Goal: Task Accomplishment & Management: Manage account settings

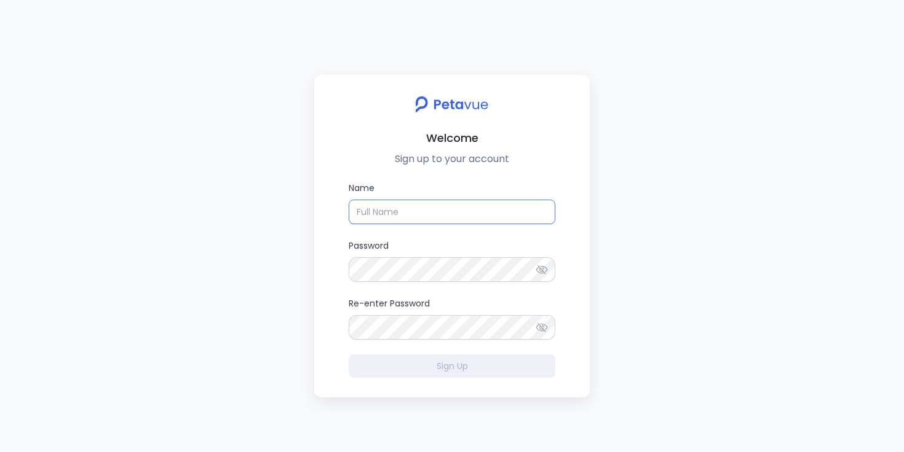
click at [508, 216] on input "Name" at bounding box center [452, 212] width 207 height 25
type input "Ijas"
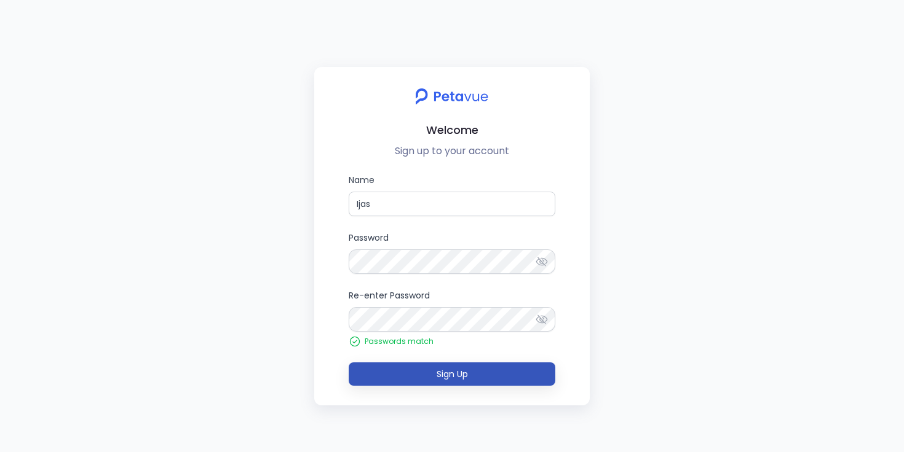
click at [406, 375] on button "Sign Up" at bounding box center [452, 374] width 207 height 23
click at [413, 366] on button "Sign Up" at bounding box center [452, 374] width 207 height 23
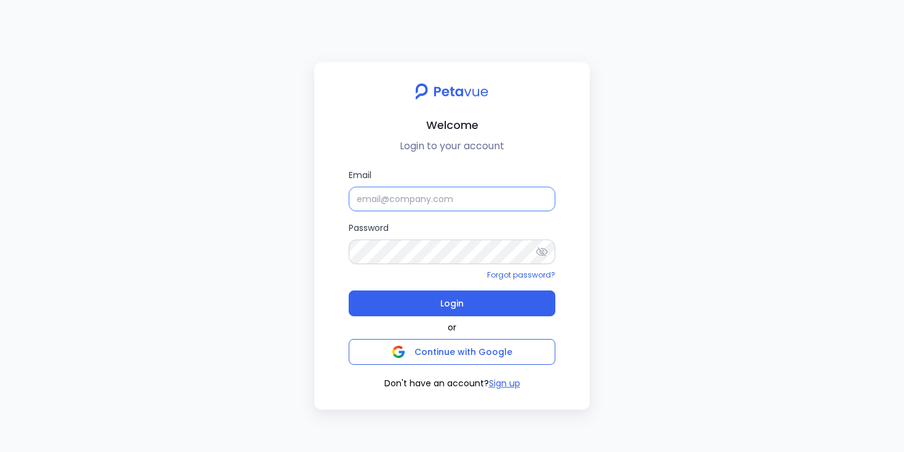
click at [409, 188] on input "Email" at bounding box center [452, 199] width 207 height 25
type input "[EMAIL_ADDRESS][DOMAIN_NAME]"
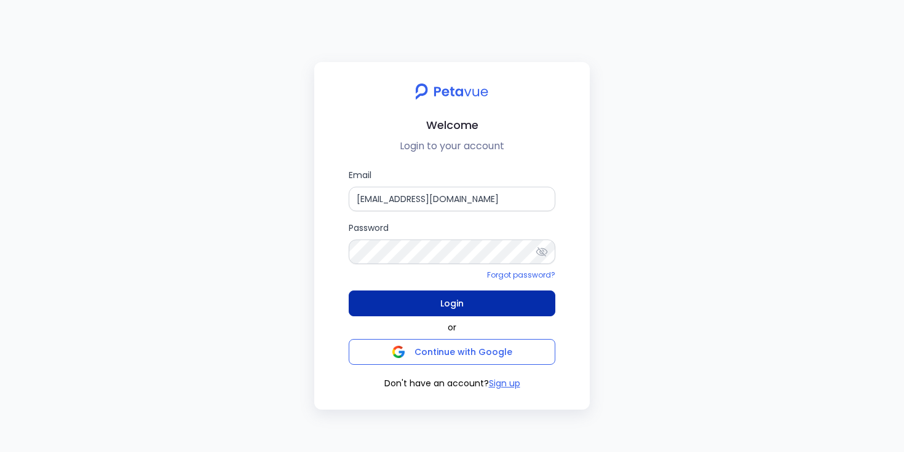
click at [393, 309] on button "Login" at bounding box center [452, 304] width 207 height 26
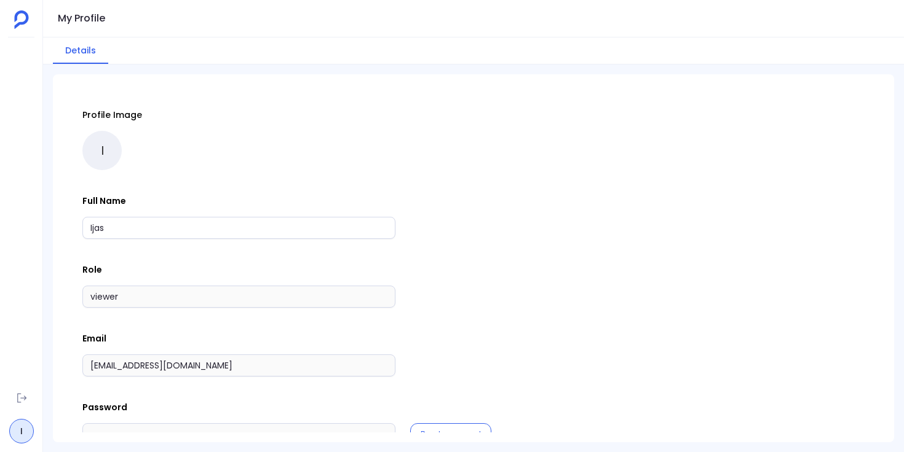
scroll to position [33, 0]
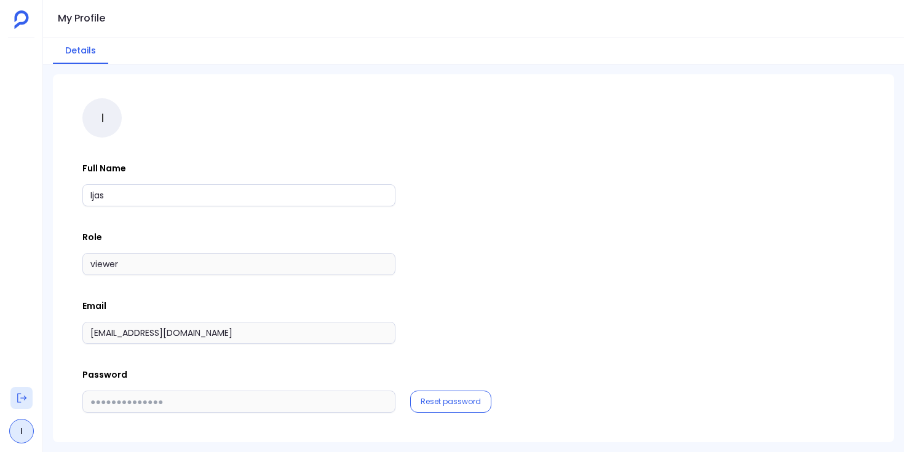
click at [25, 398] on icon at bounding box center [21, 398] width 9 height 9
